Goal: Navigation & Orientation: Find specific page/section

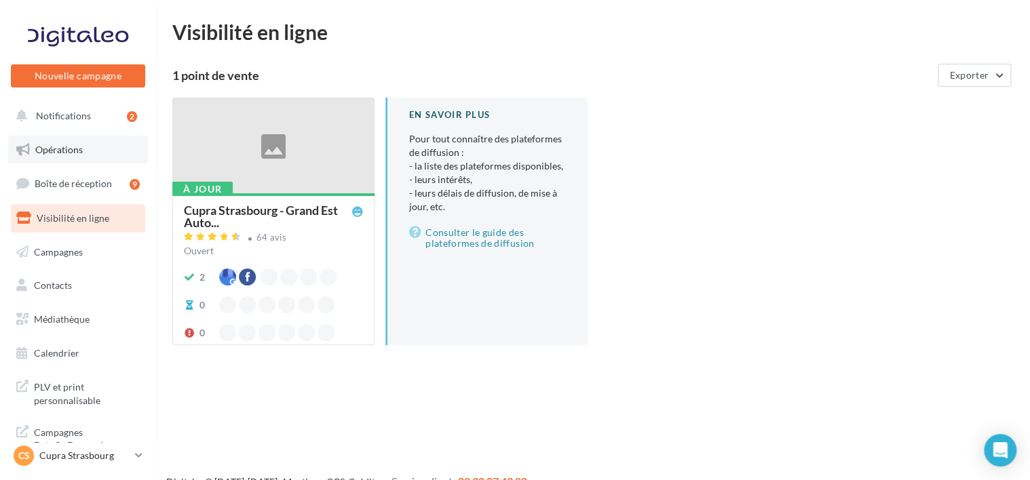
click at [98, 157] on link "Opérations" at bounding box center [78, 150] width 140 height 28
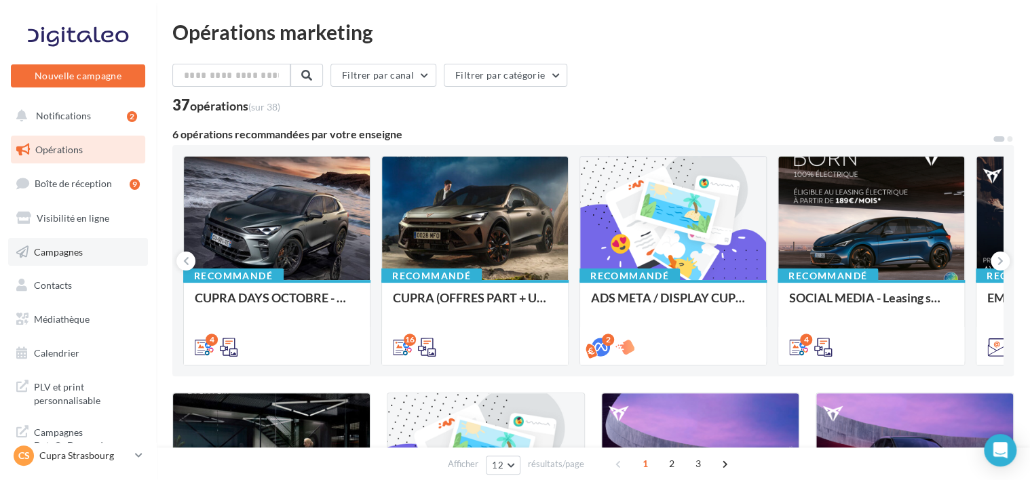
click at [84, 266] on link "Campagnes" at bounding box center [78, 252] width 140 height 28
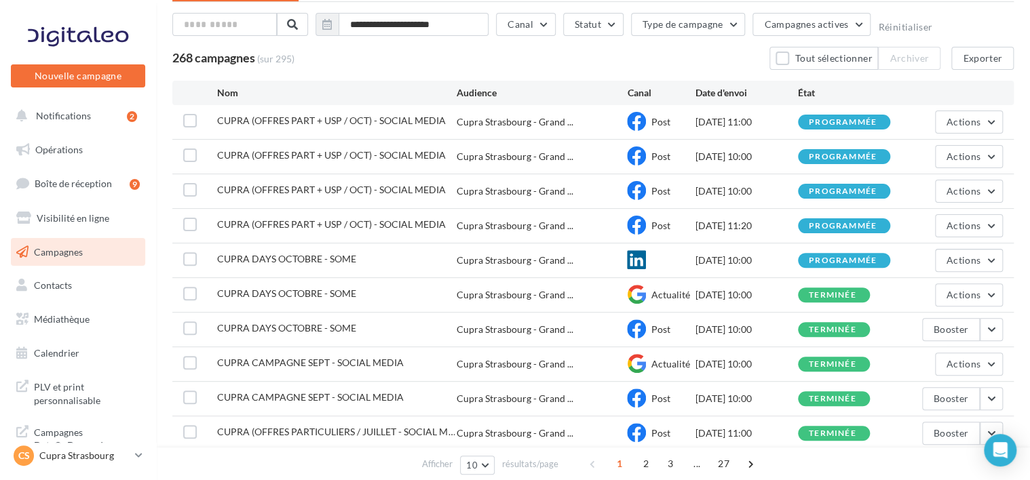
scroll to position [137, 0]
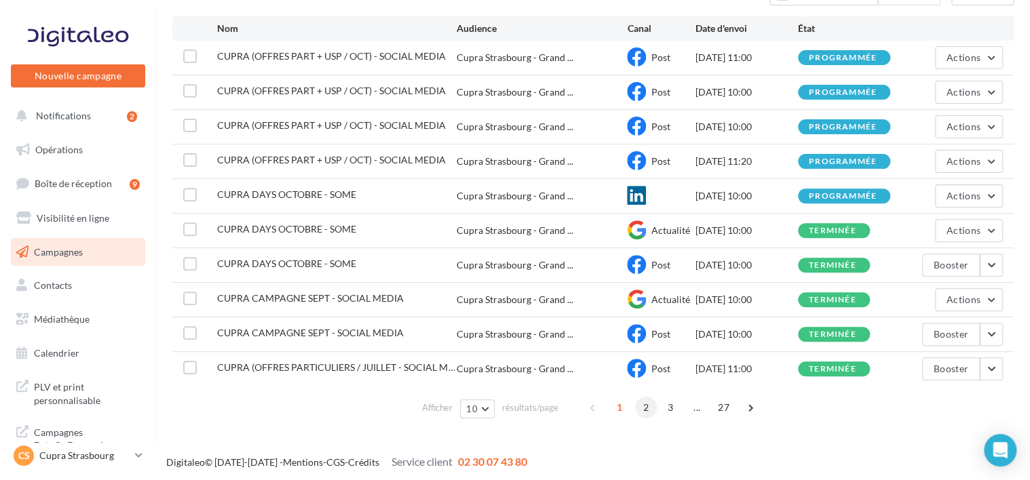
click at [645, 403] on span "2" at bounding box center [646, 408] width 22 height 22
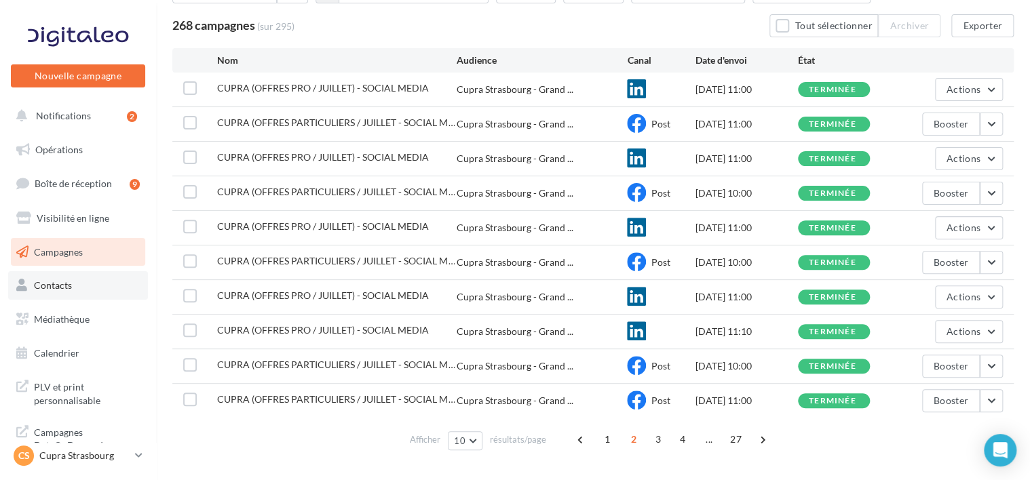
scroll to position [122, 0]
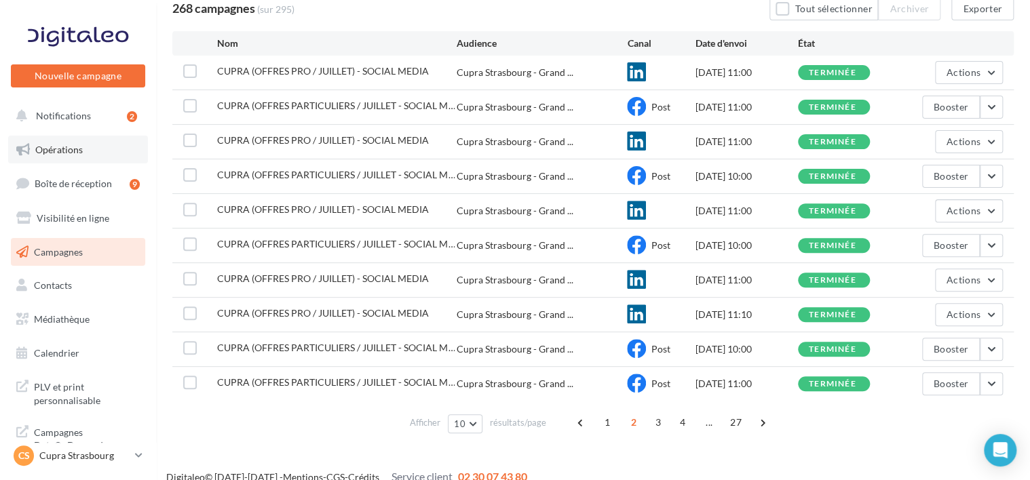
click at [111, 159] on link "Opérations" at bounding box center [78, 150] width 140 height 28
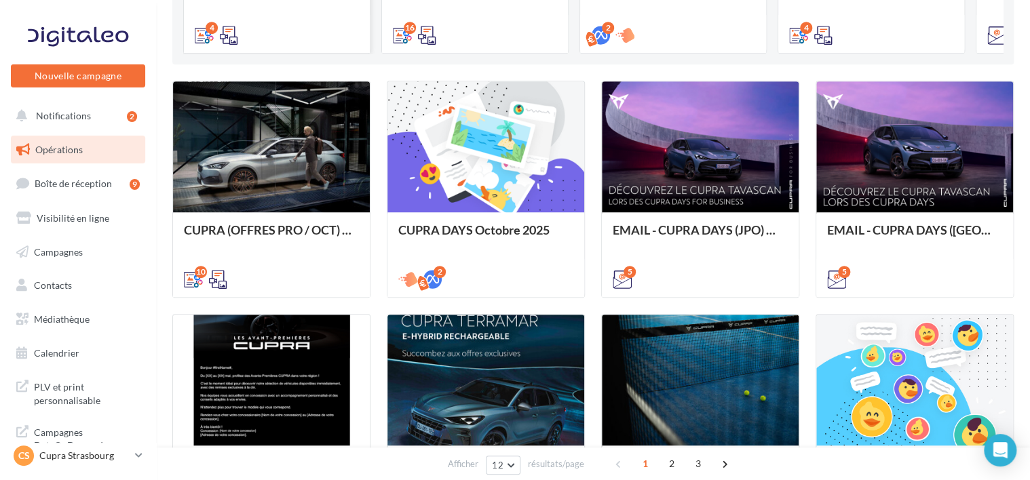
scroll to position [312, 0]
click at [115, 455] on p "Cupra Strasbourg" at bounding box center [84, 456] width 90 height 14
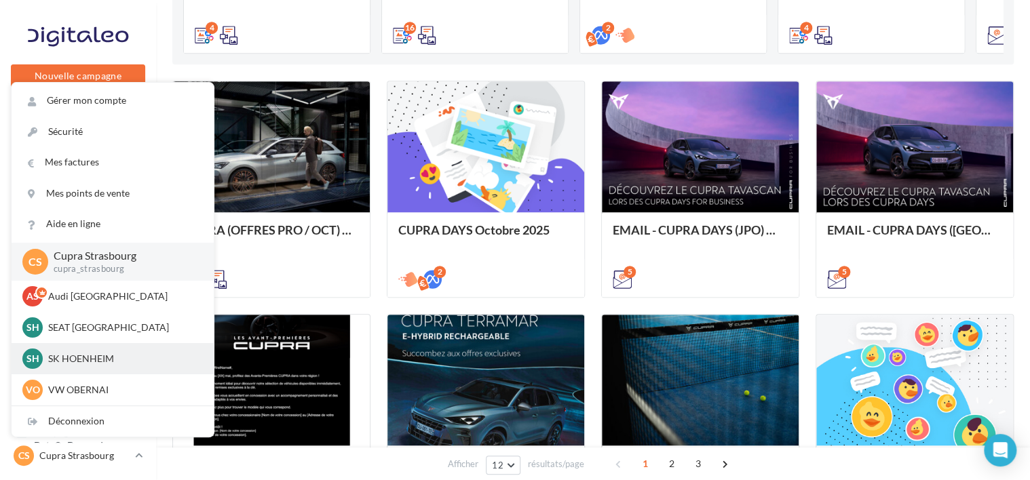
scroll to position [62, 0]
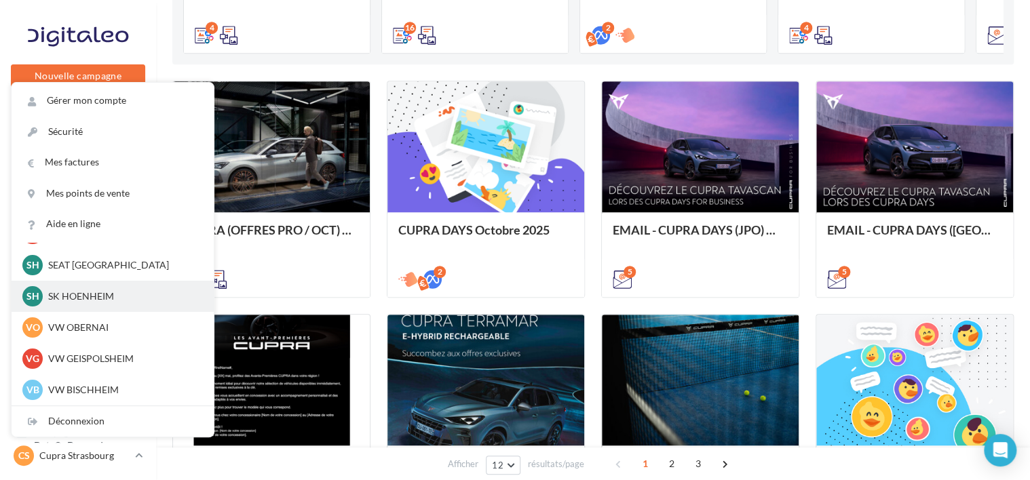
click at [100, 303] on div "SH SK HOENHEIM sk-hoen-tou" at bounding box center [112, 296] width 180 height 20
